Goal: Task Accomplishment & Management: Complete application form

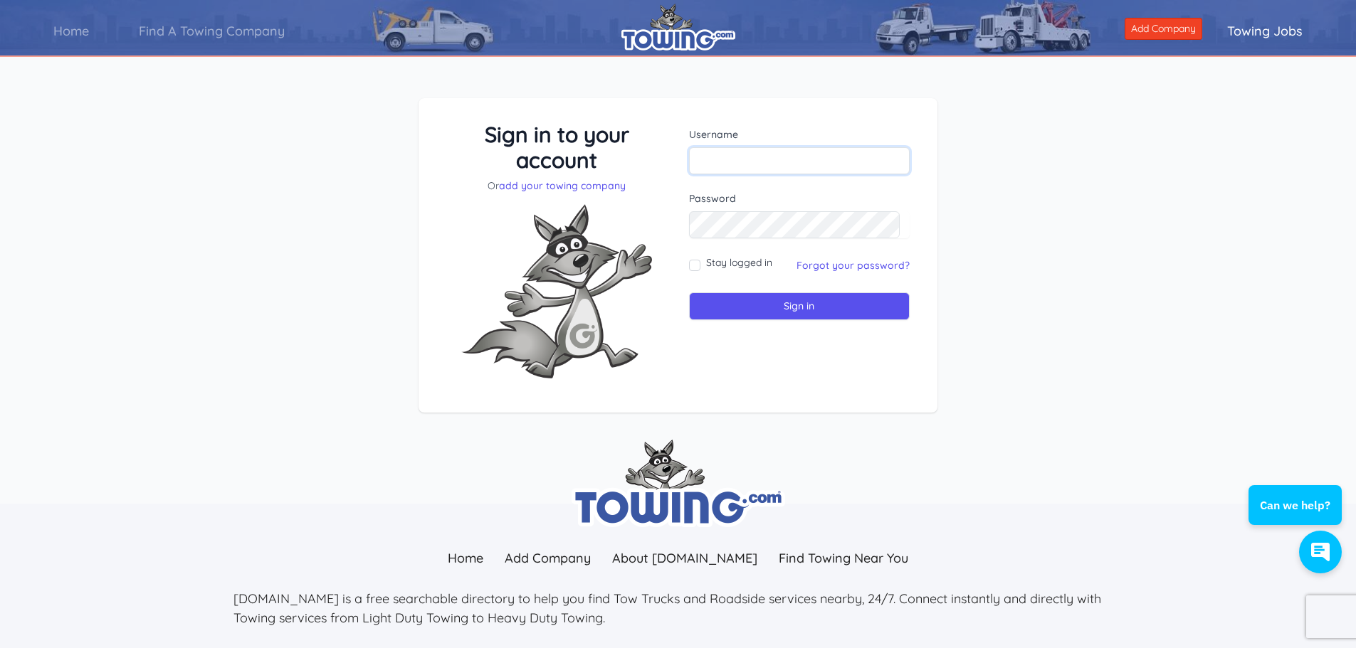
click at [738, 157] on input "text" at bounding box center [799, 160] width 221 height 27
type input "nedkinney@gmail.com"
click at [800, 305] on input "Sign in" at bounding box center [799, 307] width 221 height 28
click at [765, 154] on input "text" at bounding box center [799, 160] width 221 height 27
type input "nedkinney@gmail.com"
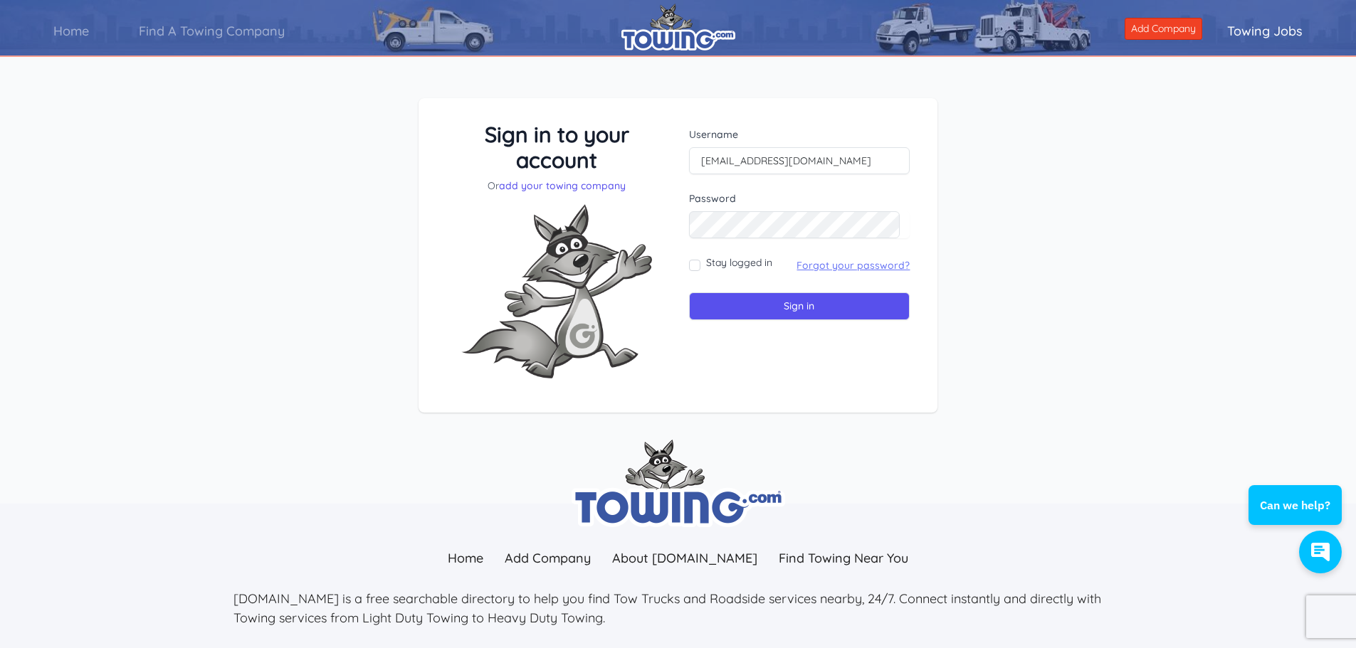
click at [857, 265] on link "Forgot your password?" at bounding box center [852, 265] width 113 height 13
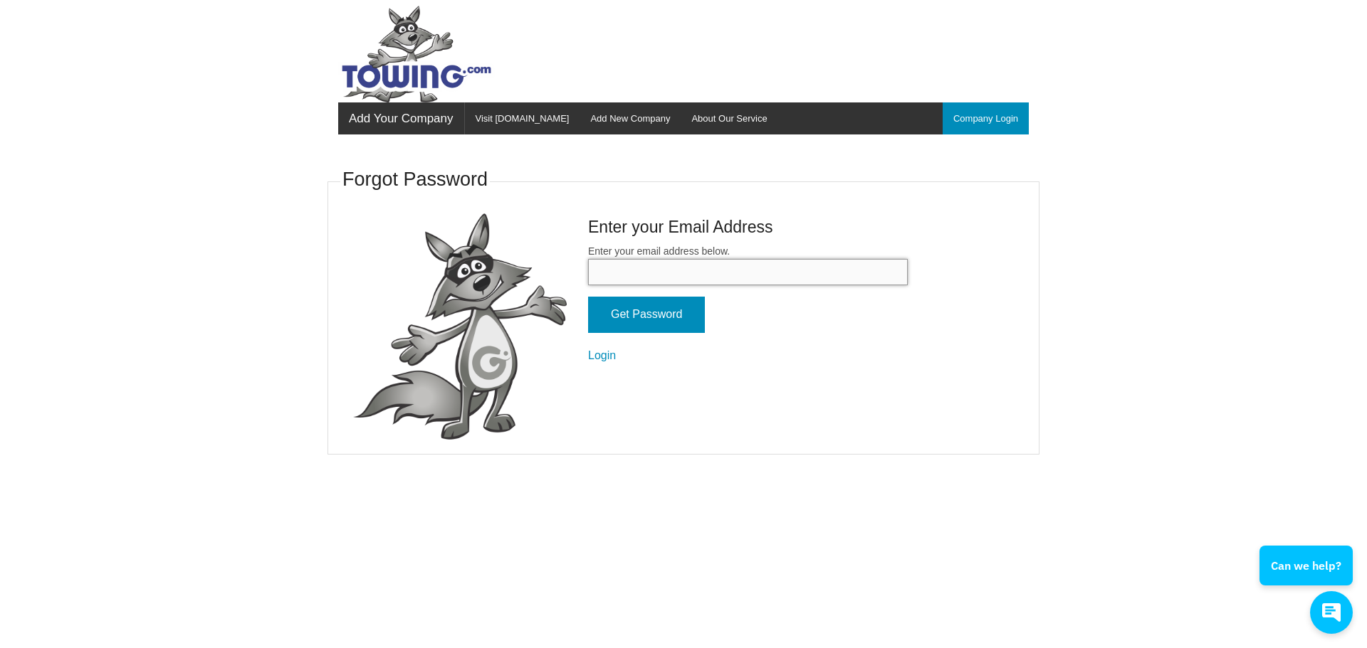
click at [665, 265] on input "Enter your email address below." at bounding box center [748, 272] width 320 height 26
type input "[EMAIL_ADDRESS][DOMAIN_NAME]"
click at [673, 309] on input "Get Password" at bounding box center [646, 315] width 117 height 36
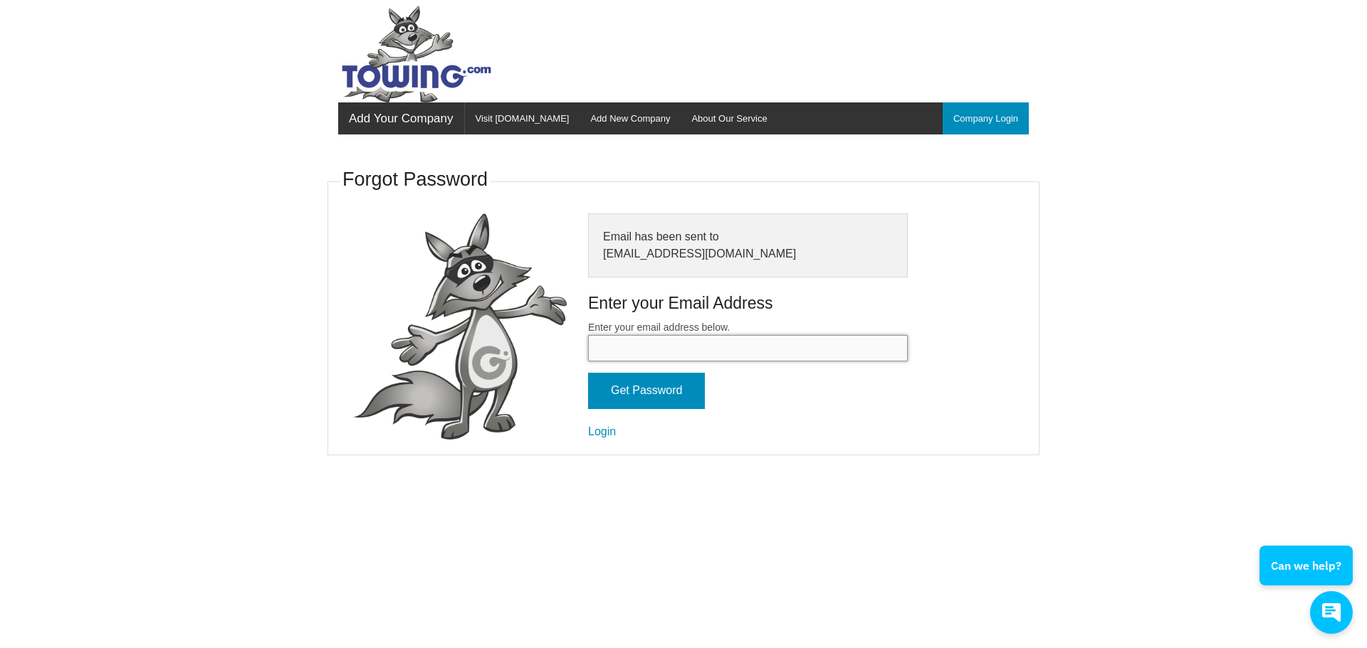
click at [707, 342] on input "Enter your email address below." at bounding box center [748, 348] width 320 height 26
type input "[EMAIL_ADDRESS][DOMAIN_NAME]"
click at [609, 433] on link "Login" at bounding box center [602, 432] width 28 height 12
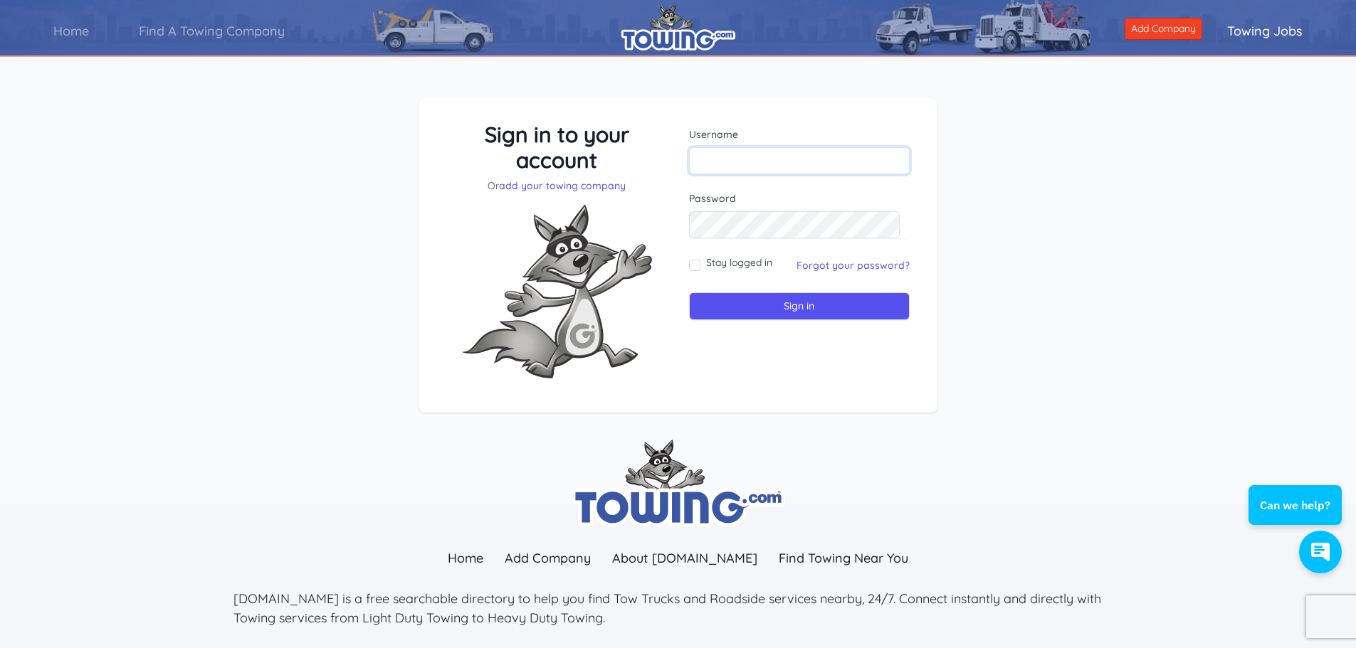
click at [764, 159] on input "text" at bounding box center [799, 160] width 221 height 27
type input "nedkinney@gmail.com"
click at [828, 305] on input "Sign in" at bounding box center [799, 307] width 221 height 28
click at [1161, 26] on link "Add Company" at bounding box center [1164, 29] width 78 height 22
